Goal: Transaction & Acquisition: Purchase product/service

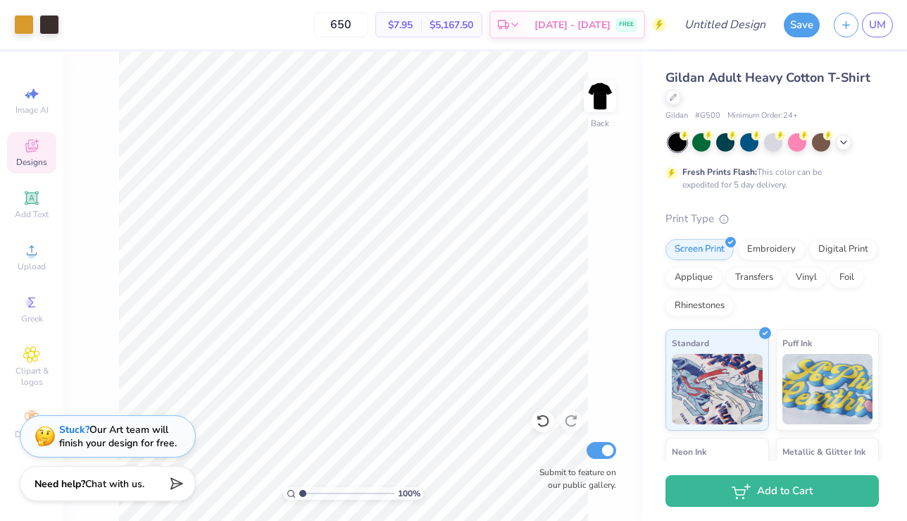
type input "650"
drag, startPoint x: 454, startPoint y: 23, endPoint x: 512, endPoint y: 27, distance: 58.6
click at [512, 27] on div "650 $7.95 Per Item $5,167.50 Total Est. Delivery [DATE] - [DATE] FREE" at bounding box center [366, 24] width 600 height 49
copy div "5,167.50 Total Est. Delivery"
click at [836, 142] on div at bounding box center [774, 142] width 211 height 18
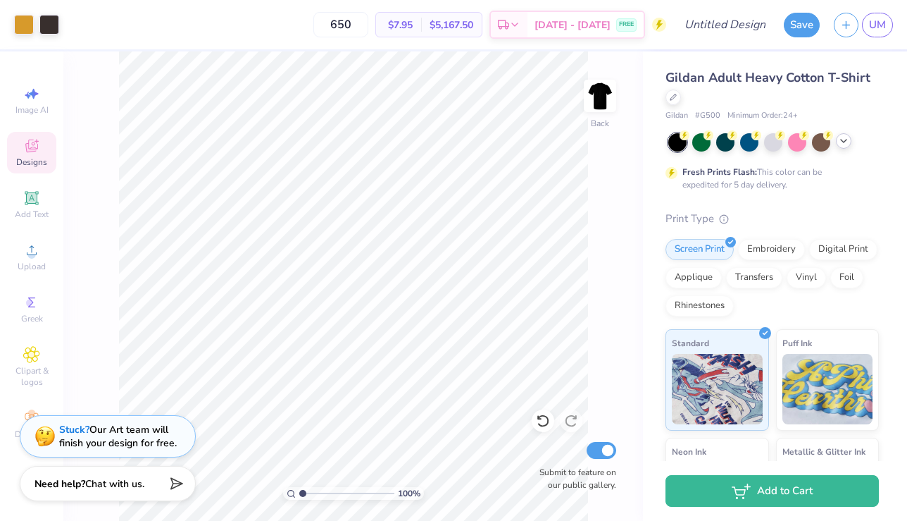
click at [843, 142] on icon at bounding box center [843, 140] width 11 height 11
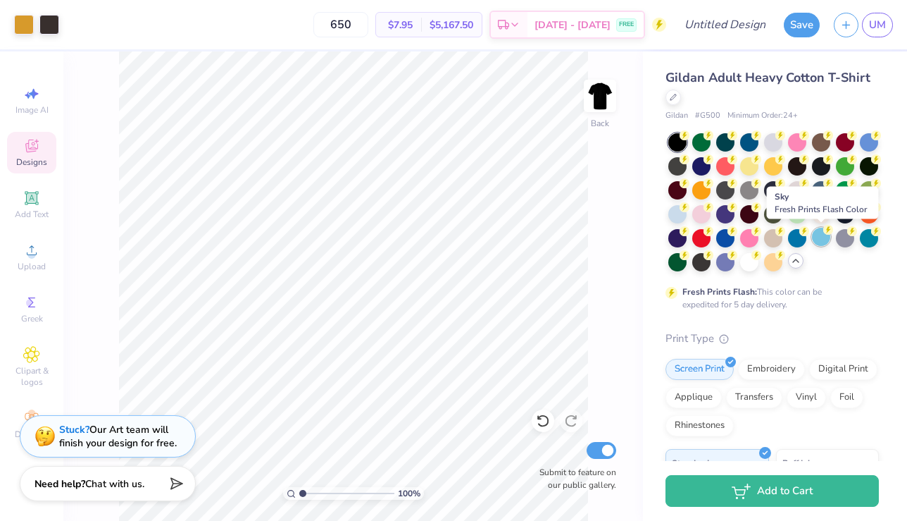
click at [817, 239] on div at bounding box center [821, 237] width 18 height 18
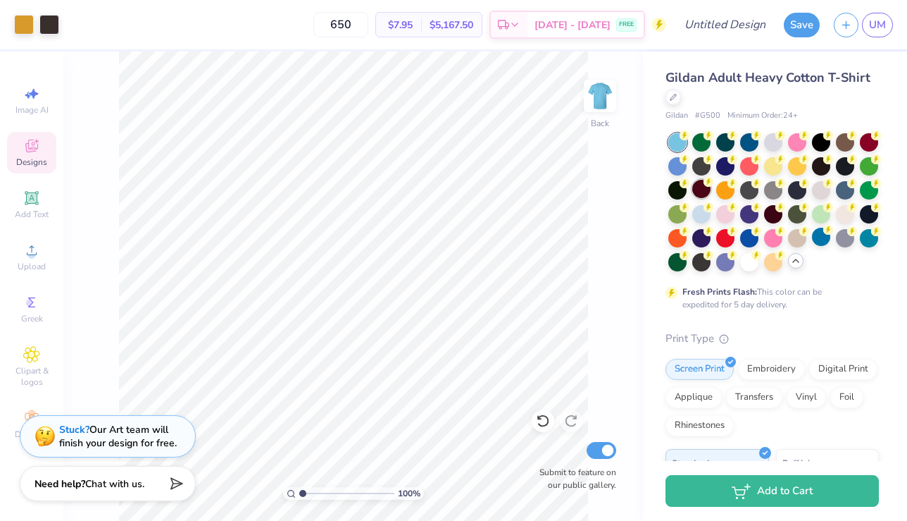
click at [702, 189] on div at bounding box center [702, 189] width 18 height 18
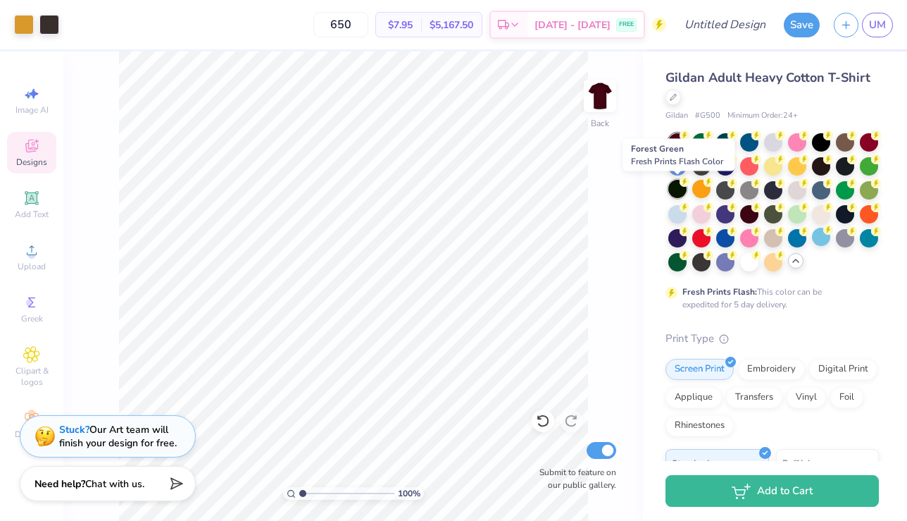
click at [673, 187] on div at bounding box center [678, 189] width 18 height 18
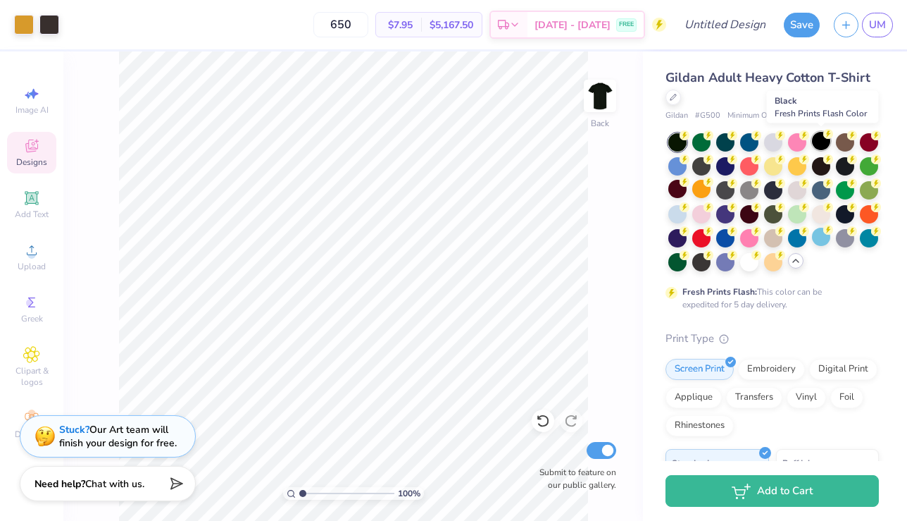
click at [823, 145] on div at bounding box center [821, 141] width 18 height 18
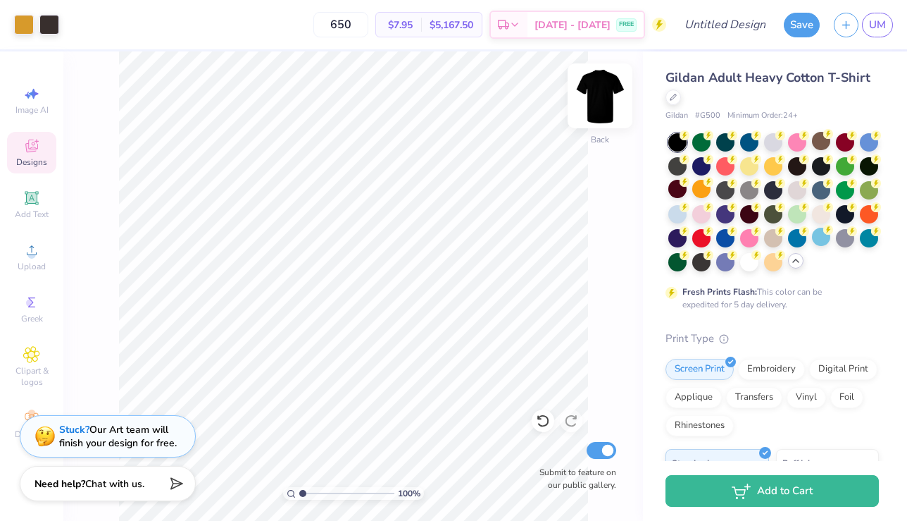
click at [616, 94] on img at bounding box center [600, 96] width 56 height 56
click at [592, 107] on img at bounding box center [600, 96] width 56 height 56
click at [722, 79] on span "Gildan Adult Heavy Cotton T-Shirt" at bounding box center [768, 77] width 205 height 17
